Goal: Download file/media

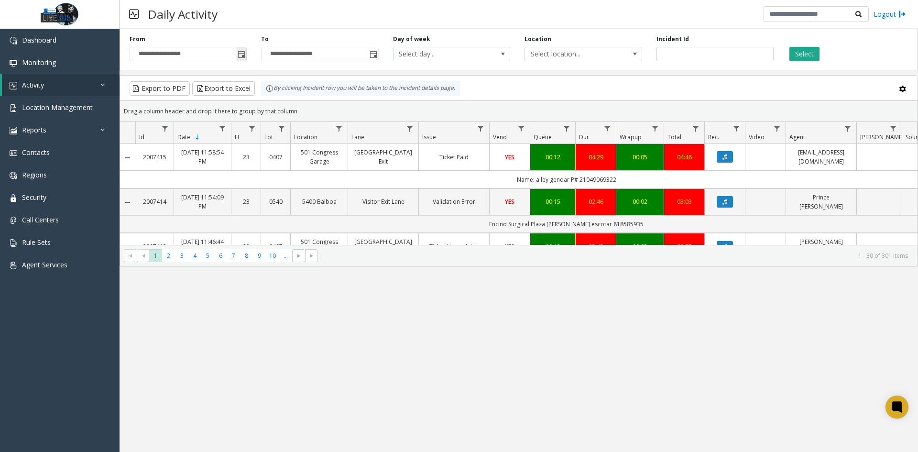
click at [245, 54] on span "Toggle popup" at bounding box center [242, 55] width 8 height 8
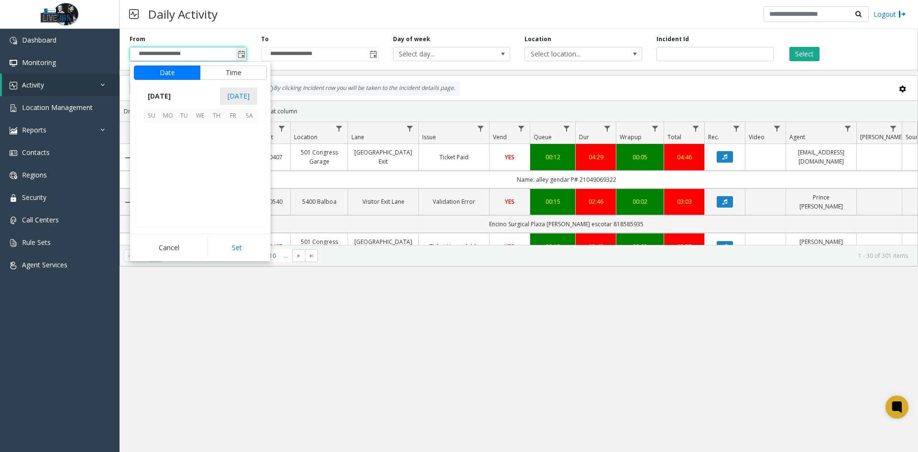
scroll to position [171581, 0]
click at [205, 151] on span "10" at bounding box center [200, 147] width 16 height 16
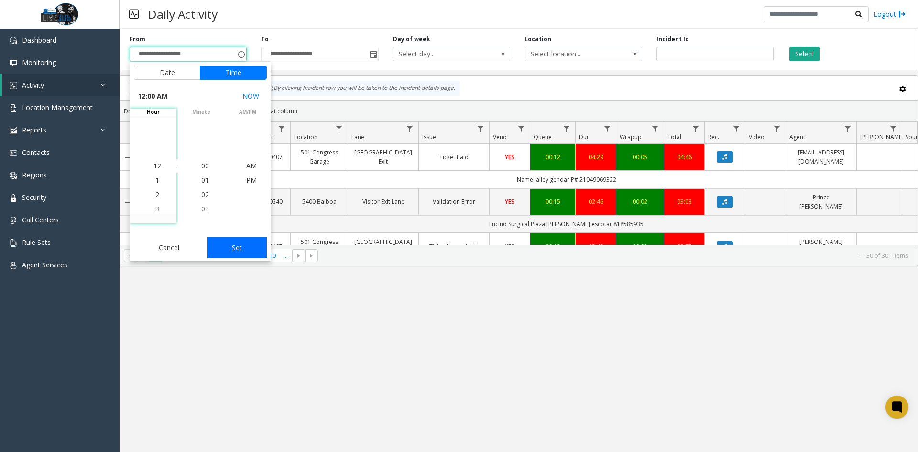
click at [239, 246] on button "Set" at bounding box center [237, 247] width 60 height 21
type input "**********"
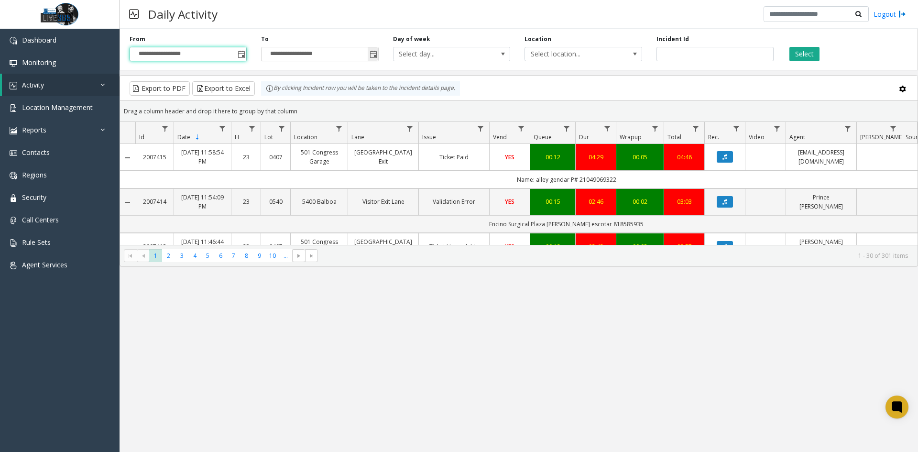
click at [373, 51] on span "Toggle popup" at bounding box center [374, 55] width 8 height 8
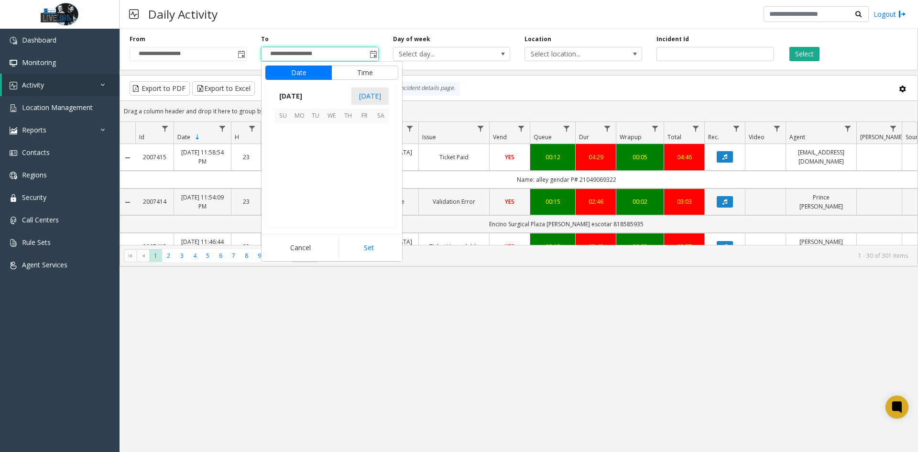
scroll to position [14, 0]
click at [380, 149] on span "13" at bounding box center [380, 147] width 16 height 16
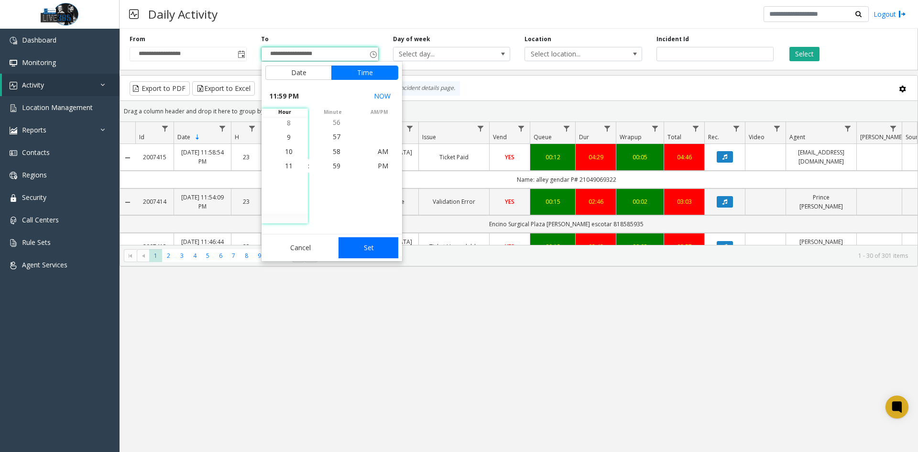
click at [370, 249] on button "Set" at bounding box center [368, 247] width 60 height 21
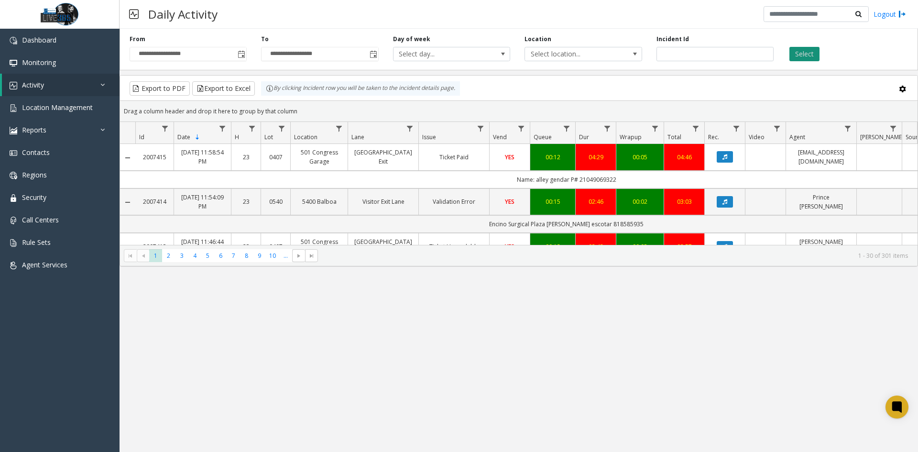
click at [803, 51] on button "Select" at bounding box center [804, 54] width 30 height 14
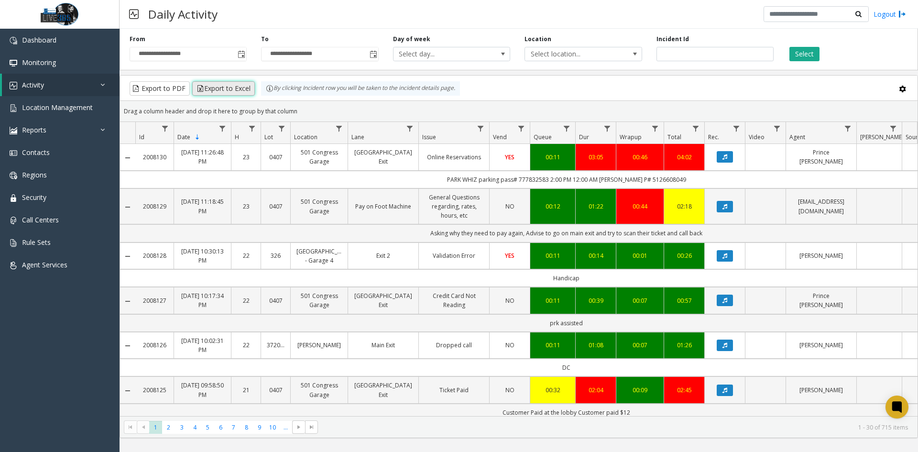
click at [242, 82] on button "Export to Excel" at bounding box center [223, 88] width 63 height 14
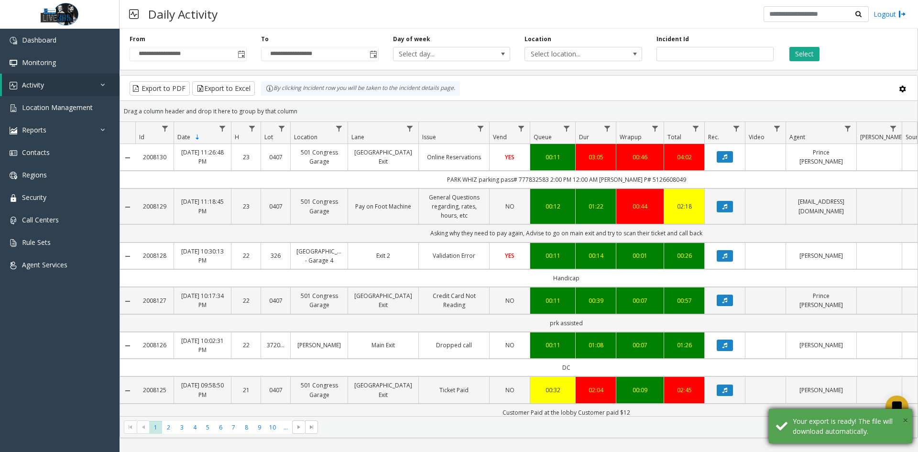
click at [907, 417] on span "×" at bounding box center [905, 420] width 5 height 13
